Goal: Information Seeking & Learning: Learn about a topic

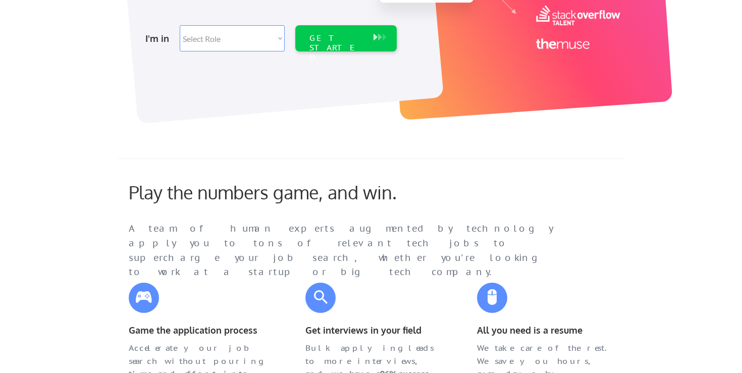
scroll to position [263, 0]
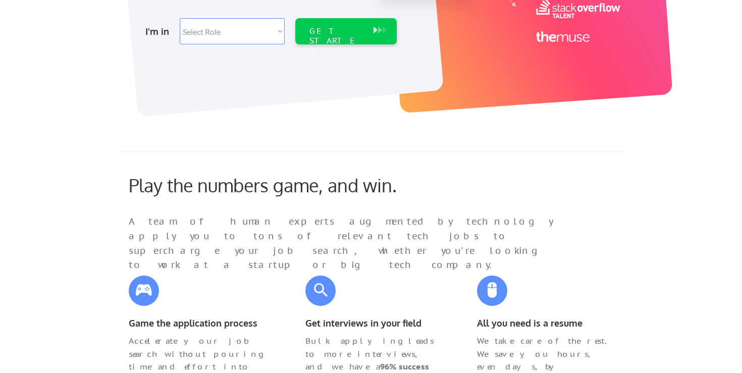
click at [256, 36] on select "Select Role Software Engineering Product Management Customer Success Sales UI/U…" at bounding box center [232, 31] width 105 height 26
select select ""engineering""
click at [180, 18] on select "Select Role Software Engineering Product Management Customer Success Sales UI/U…" at bounding box center [232, 31] width 105 height 26
select select ""engineering""
click at [350, 26] on div "GET STARTED" at bounding box center [336, 40] width 54 height 29
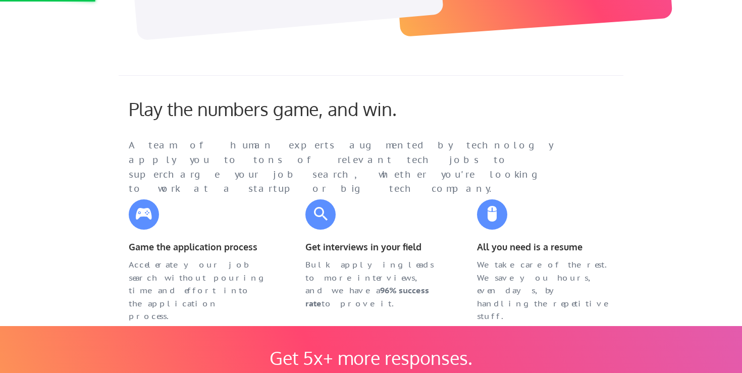
scroll to position [424, 0]
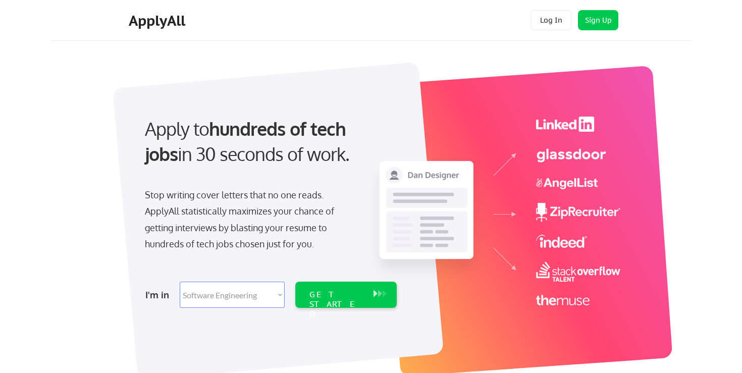
select select ""engineering""
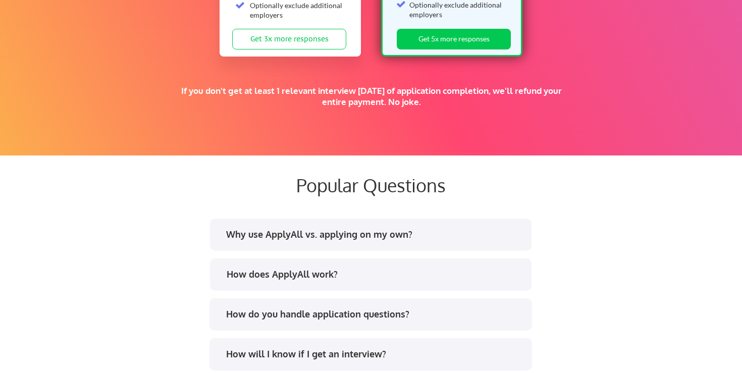
scroll to position [1816, 0]
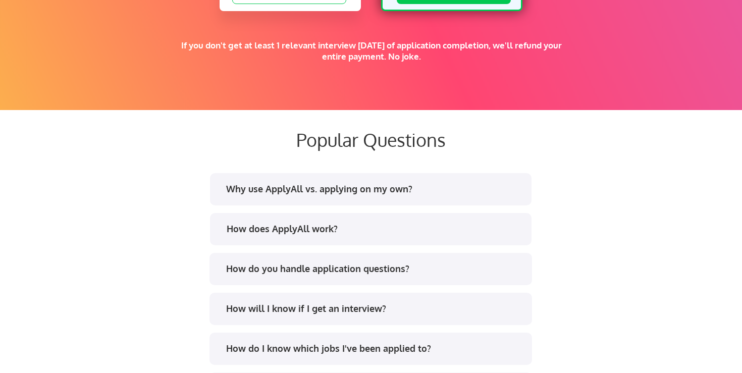
click at [348, 201] on div "Why use ApplyAll vs. applying on my own?" at bounding box center [370, 189] width 321 height 32
click at [345, 195] on div "Why use ApplyAll vs. applying on my own?" at bounding box center [374, 189] width 296 height 13
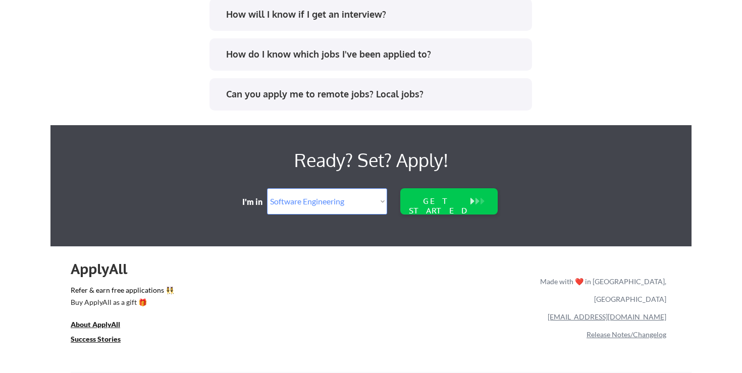
scroll to position [2420, 0]
